Goal: Task Accomplishment & Management: Manage account settings

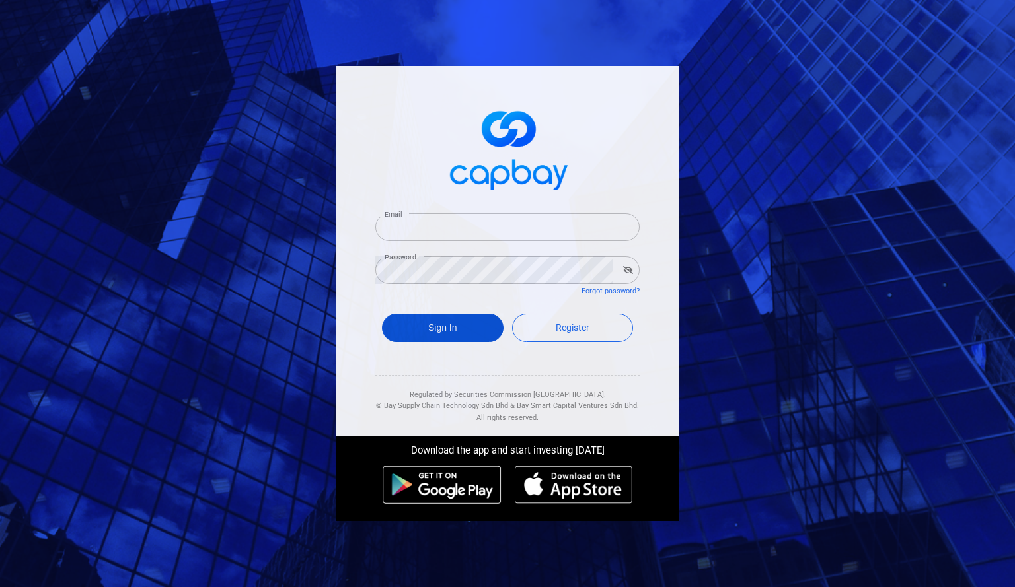
type input "[EMAIL_ADDRESS][DOMAIN_NAME]"
click at [459, 334] on button "Sign In" at bounding box center [443, 328] width 122 height 28
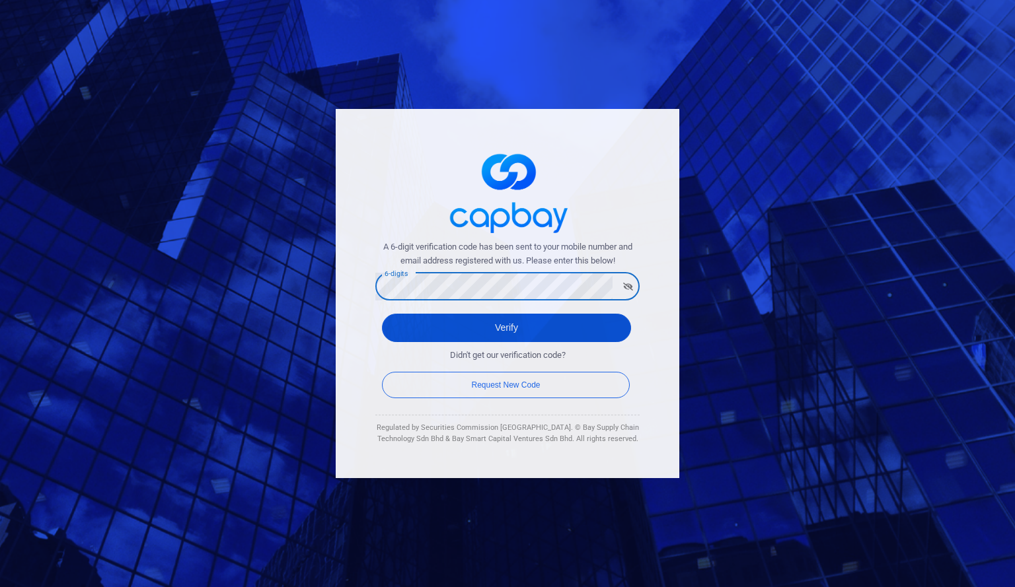
click at [415, 324] on button "Verify" at bounding box center [506, 328] width 249 height 28
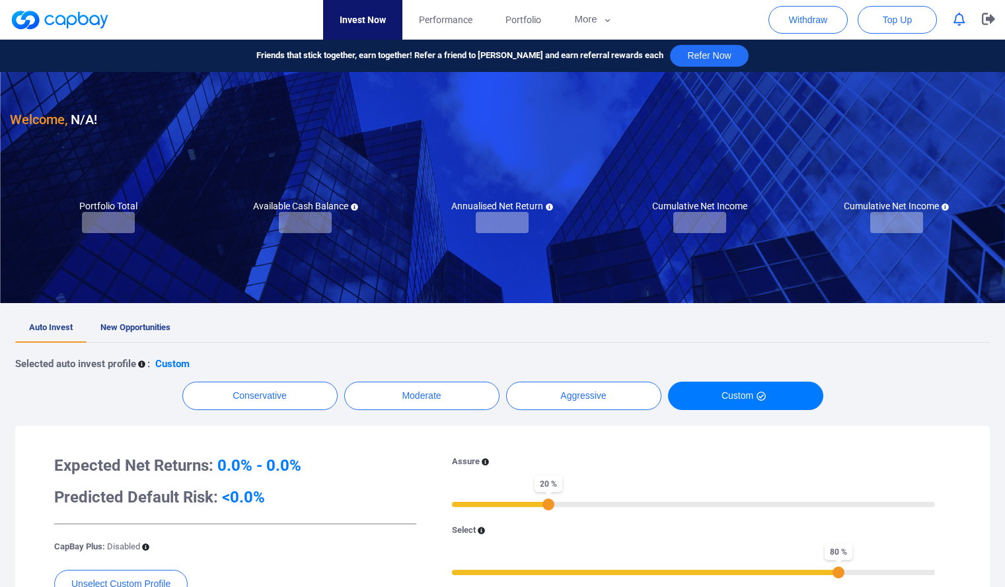
checkbox input "true"
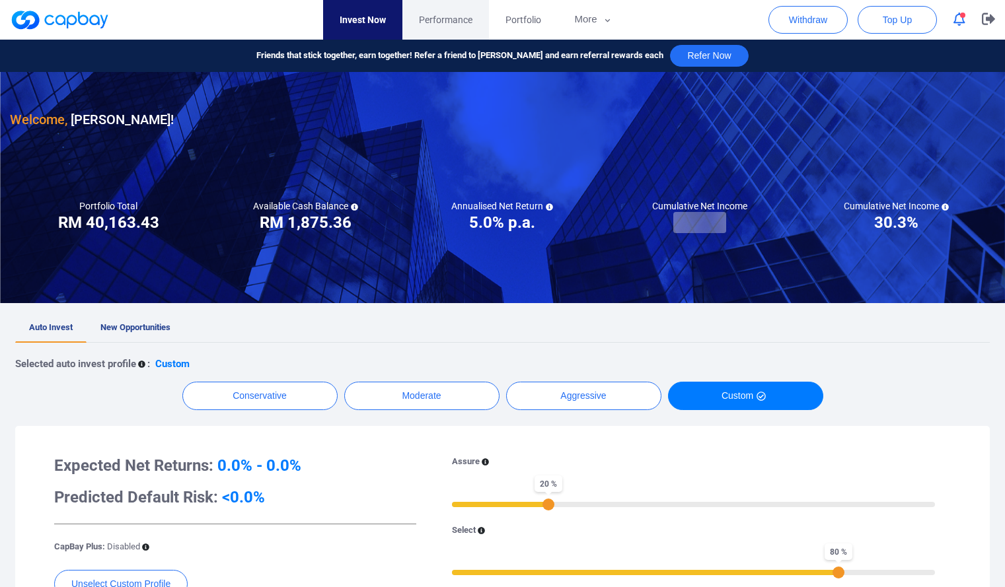
click at [459, 22] on span "Performance" at bounding box center [446, 20] width 54 height 15
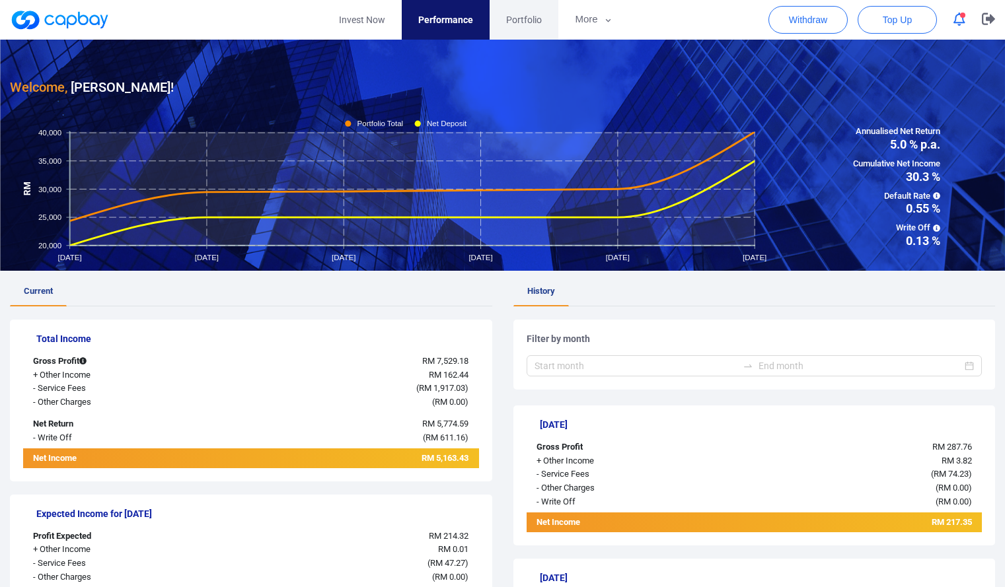
click at [519, 23] on span "Portfolio" at bounding box center [524, 20] width 36 height 15
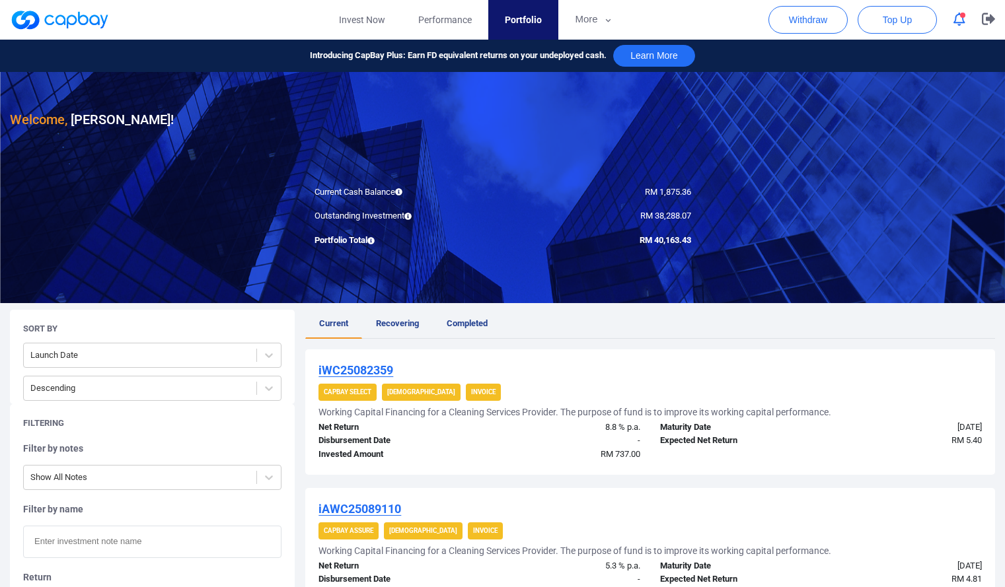
click at [960, 15] on span "button" at bounding box center [962, 15] width 5 height 5
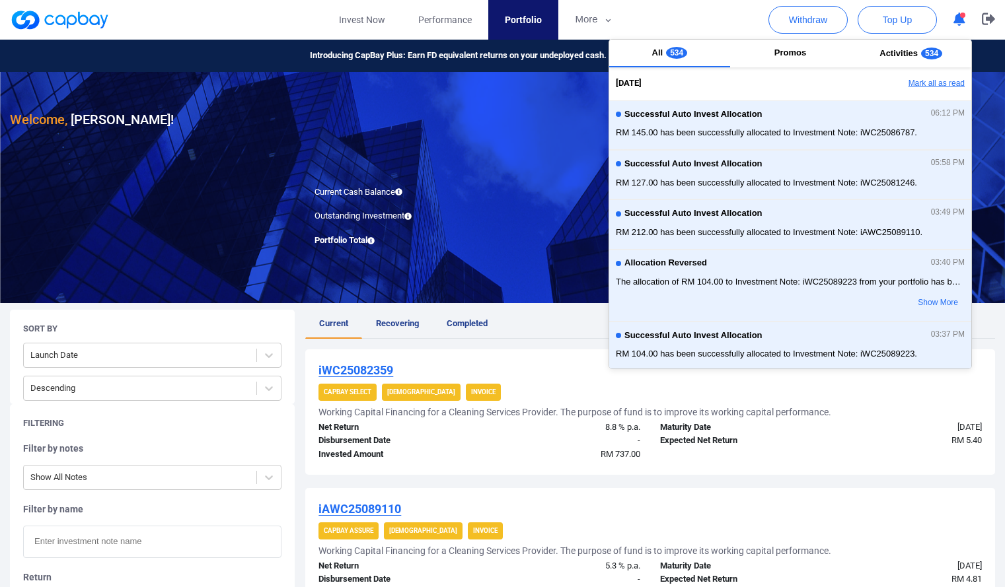
click at [913, 83] on button "Mark all as read" at bounding box center [900, 84] width 142 height 22
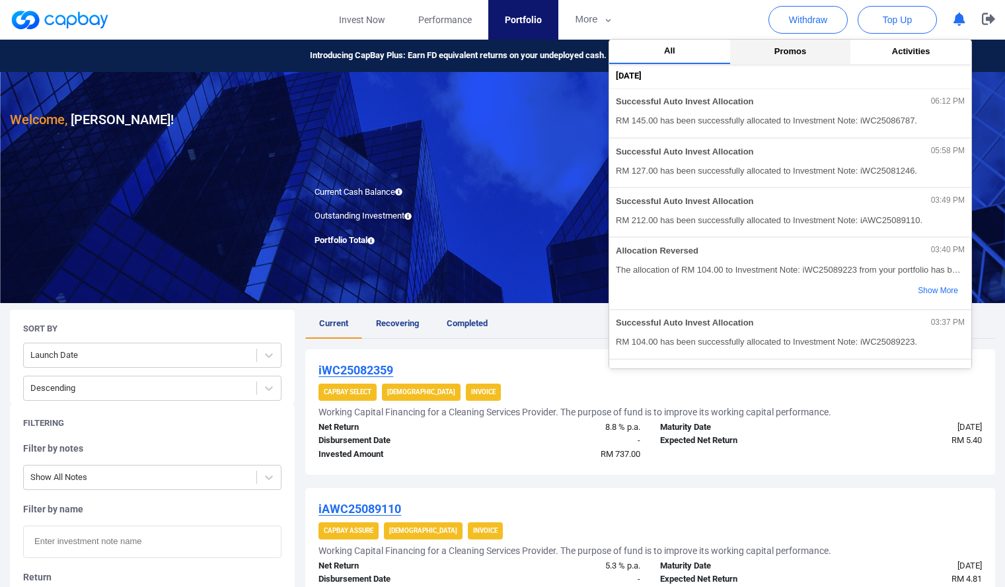
click at [794, 53] on span "Promos" at bounding box center [790, 51] width 32 height 10
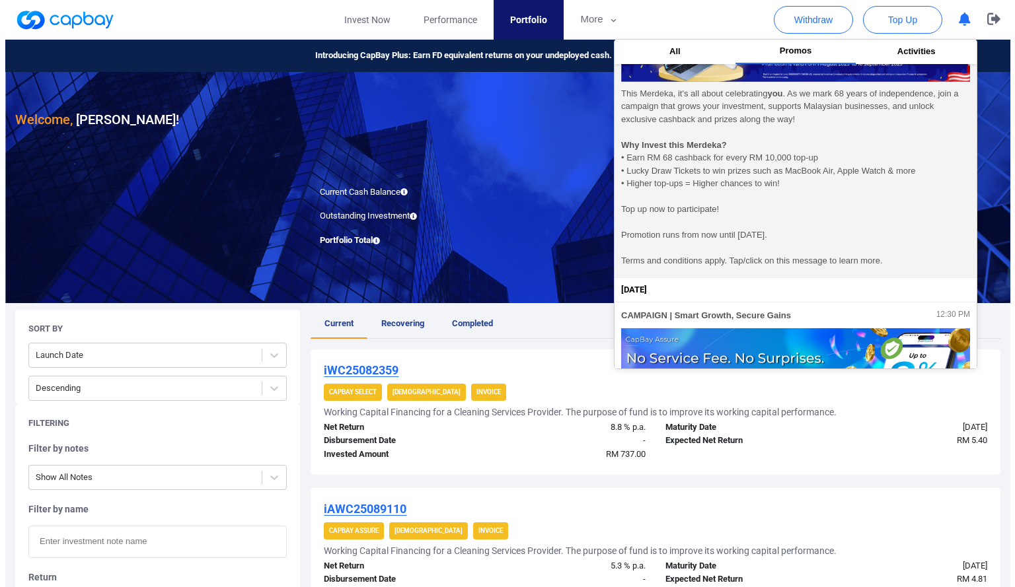
scroll to position [108, 0]
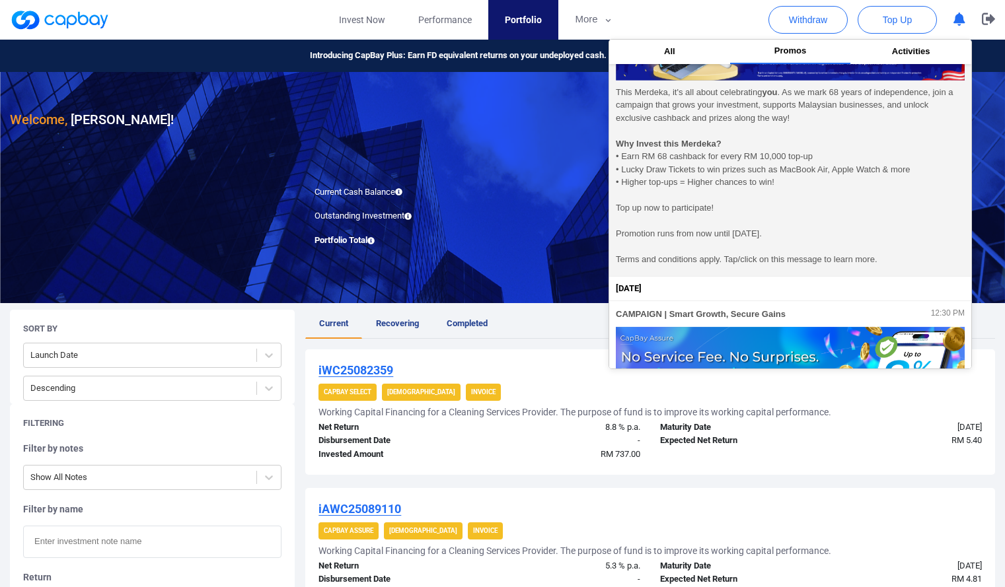
click at [783, 190] on span "This Merdeka, it's all about celebrating you . As we mark 68 years of independe…" at bounding box center [790, 176] width 349 height 180
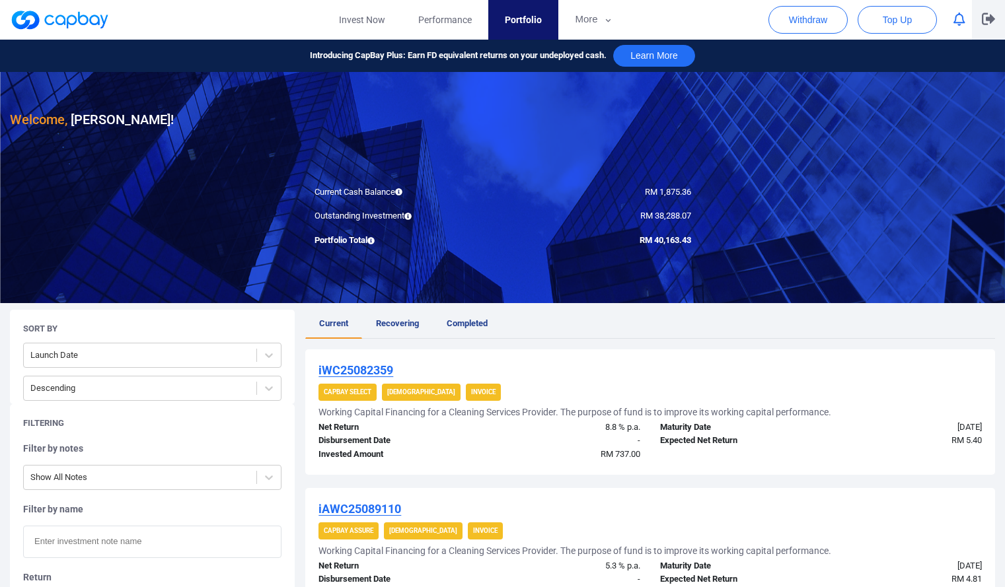
click at [993, 11] on button "button" at bounding box center [988, 20] width 33 height 40
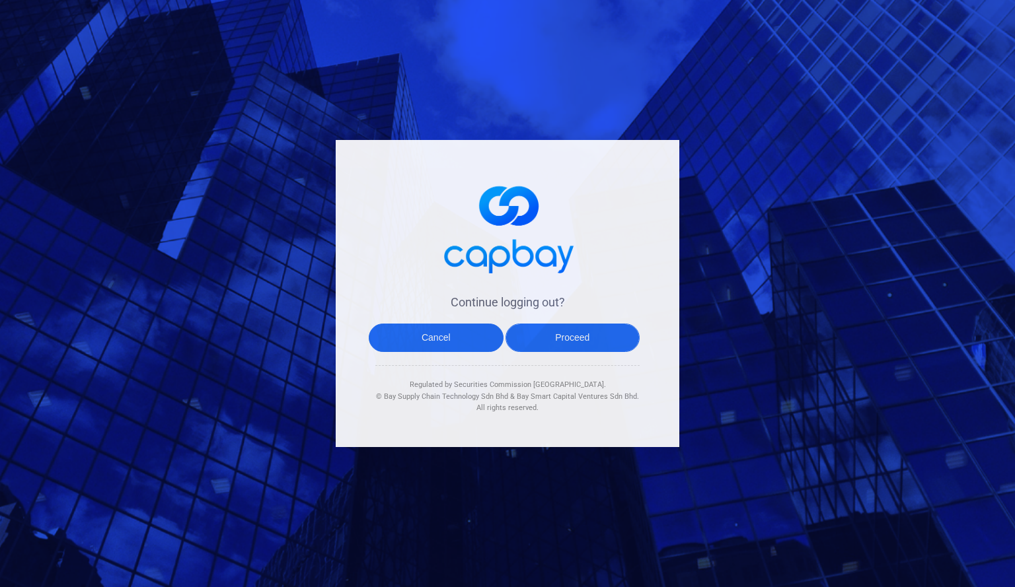
click at [570, 342] on button "Proceed" at bounding box center [572, 338] width 135 height 28
